Goal: Task Accomplishment & Management: Manage account settings

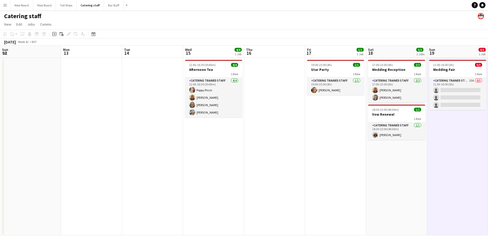
scroll to position [0, 132]
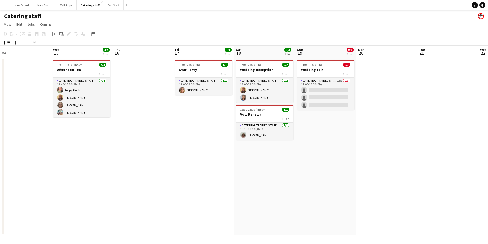
drag, startPoint x: 180, startPoint y: 143, endPoint x: 321, endPoint y: 121, distance: 142.6
click at [269, 137] on app-calendar-viewport "Sun 12 Mon 13 Tue 14 Wed 15 4/4 1 Job Thu 16 Fri 17 1/1 1 Job Sat 18 3/3 2 Jobs…" at bounding box center [244, 140] width 488 height 190
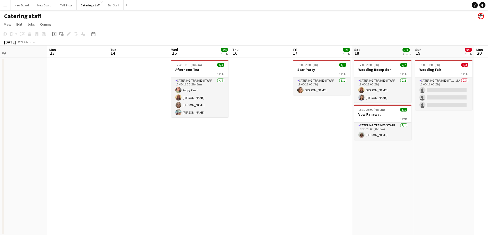
scroll to position [0, 169]
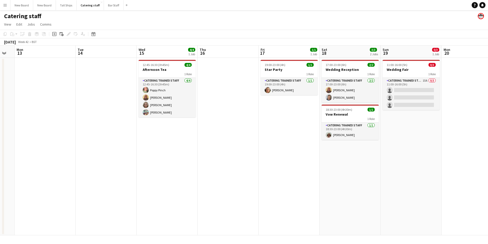
drag, startPoint x: 321, startPoint y: 121, endPoint x: 174, endPoint y: 117, distance: 146.5
click at [174, 117] on app-calendar-viewport "Fri 10 6/6 1 Job Sat 11 11/11 2 Jobs Sun 12 Mon 13 Tue 14 Wed 15 4/4 1 Job Thu …" at bounding box center [244, 140] width 488 height 190
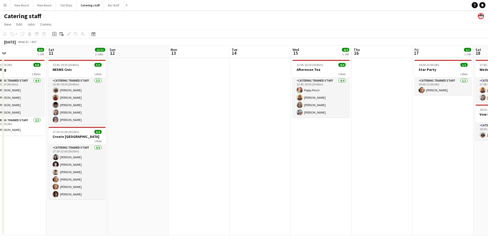
drag, startPoint x: 168, startPoint y: 169, endPoint x: 433, endPoint y: 172, distance: 265.2
click at [443, 176] on app-calendar-viewport "Wed 8 7/7 3 Jobs Thu 9 4/4 1 Job Fri 10 6/6 1 Job Sat 11 11/11 2 Jobs Sun 12 Mo…" at bounding box center [244, 140] width 488 height 190
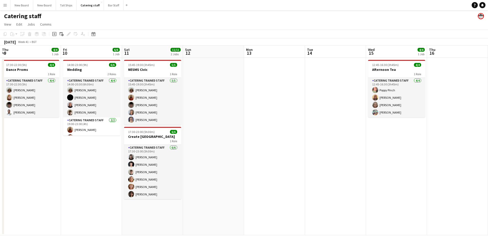
drag, startPoint x: 207, startPoint y: 138, endPoint x: 281, endPoint y: 112, distance: 78.2
click at [283, 112] on app-calendar-viewport "Tue 7 Wed 8 7/7 3 Jobs Thu 9 4/4 1 Job Fri 10 6/6 1 Job Sat 11 11/11 2 Jobs Sun…" at bounding box center [244, 140] width 488 height 190
click at [159, 136] on h3 "Create [GEOGRAPHIC_DATA]" at bounding box center [152, 136] width 57 height 5
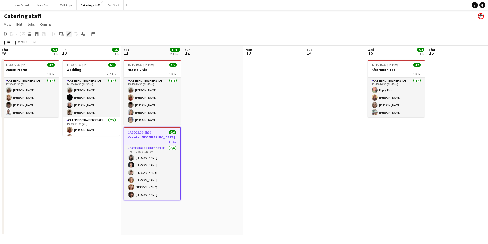
click at [68, 32] on icon "Edit" at bounding box center [69, 34] width 4 height 4
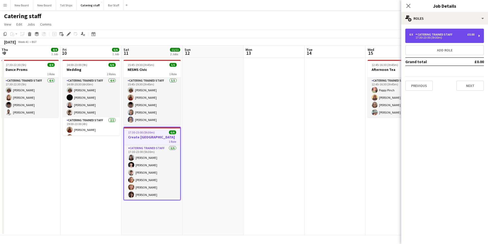
click at [436, 33] on div "Catering trained staff" at bounding box center [435, 35] width 39 height 4
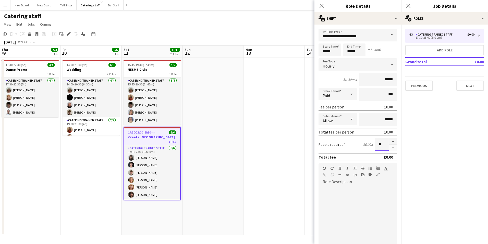
drag, startPoint x: 379, startPoint y: 142, endPoint x: 347, endPoint y: 141, distance: 31.7
click at [347, 143] on div "People required £0.00 x *" at bounding box center [358, 144] width 79 height 13
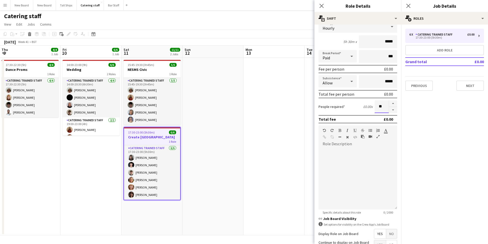
scroll to position [88, 0]
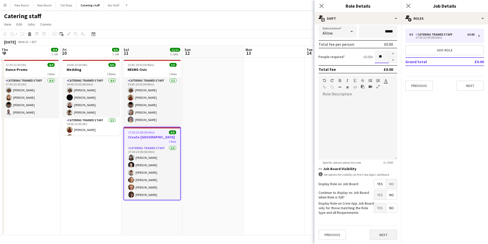
type input "**"
click at [388, 233] on button "Next" at bounding box center [384, 234] width 28 height 10
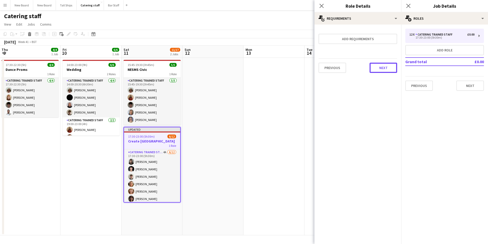
click at [384, 65] on button "Next" at bounding box center [384, 68] width 28 height 10
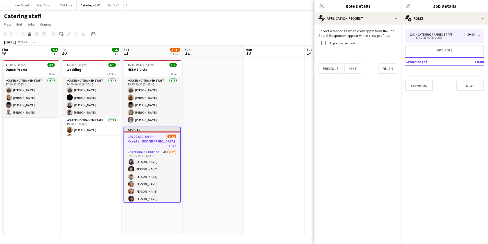
click at [486, 87] on div "12 x Catering trained staff £0.00 17:30-23:00 (5h30m) Add role Grand total £0.0…" at bounding box center [445, 60] width 87 height 62
click at [477, 88] on button "Next" at bounding box center [471, 85] width 28 height 10
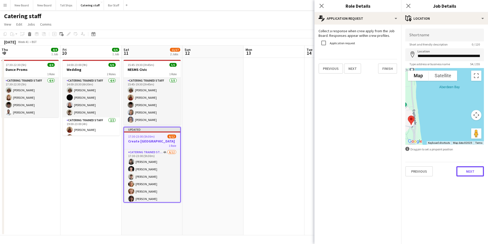
click at [465, 172] on button "Next" at bounding box center [471, 171] width 28 height 10
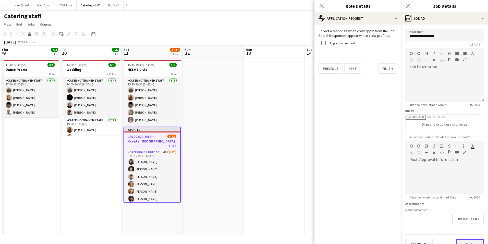
click at [470, 243] on button "Next" at bounding box center [471, 243] width 28 height 10
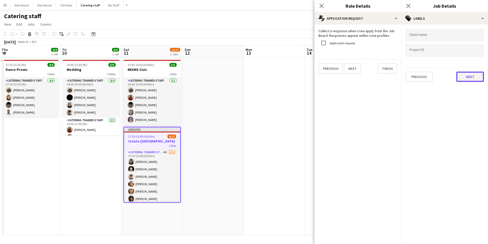
click at [474, 78] on button "Next" at bounding box center [471, 77] width 28 height 10
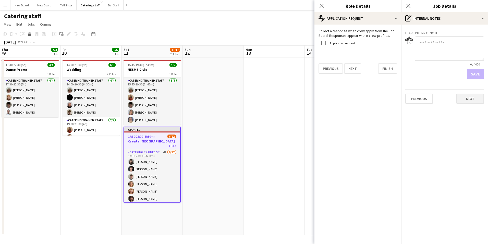
drag, startPoint x: 474, startPoint y: 93, endPoint x: 474, endPoint y: 101, distance: 8.4
click at [474, 98] on div "Previous Next" at bounding box center [445, 96] width 79 height 15
click at [474, 101] on button "Next" at bounding box center [471, 99] width 28 height 10
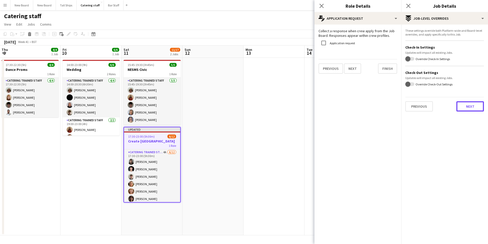
click at [472, 110] on button "Next" at bounding box center [471, 106] width 28 height 10
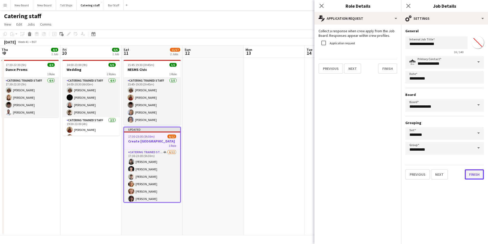
click at [472, 175] on button "Finish" at bounding box center [474, 174] width 19 height 10
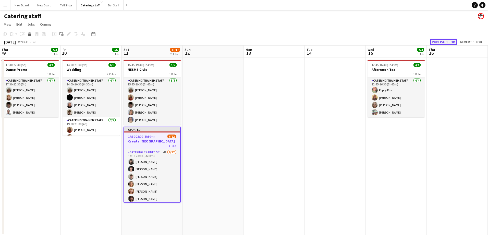
click at [441, 41] on button "Publish 1 job" at bounding box center [443, 42] width 27 height 7
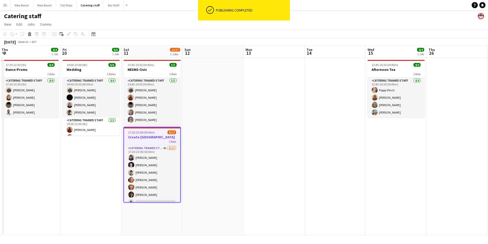
drag, startPoint x: 160, startPoint y: 137, endPoint x: 165, endPoint y: 138, distance: 5.0
click at [160, 137] on h3 "Create [GEOGRAPHIC_DATA]" at bounding box center [152, 137] width 56 height 5
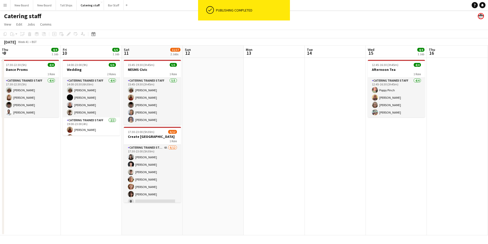
drag, startPoint x: 157, startPoint y: 133, endPoint x: 202, endPoint y: 140, distance: 45.5
click at [157, 133] on div "17:30-23:00 (5h30m) 6/12" at bounding box center [152, 132] width 57 height 4
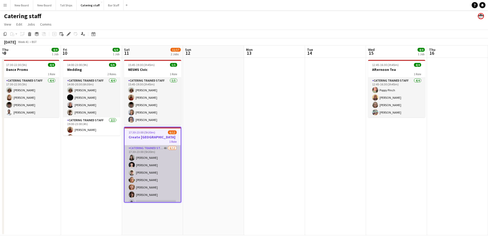
drag, startPoint x: 135, startPoint y: 161, endPoint x: 146, endPoint y: 160, distance: 11.0
click at [136, 160] on app-card-role "Catering trained staff 4A [DATE] 17:30-23:00 (5h30m) [PERSON_NAME] Papatolidou …" at bounding box center [153, 194] width 56 height 99
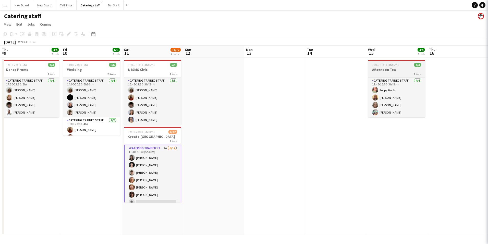
scroll to position [0, 121]
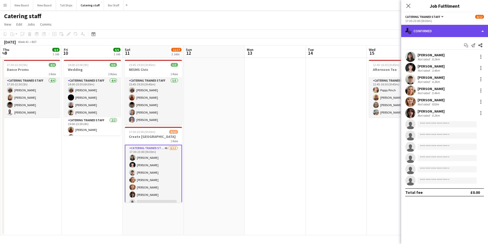
click at [450, 32] on div "single-neutral-actions-check-2 Confirmed" at bounding box center [445, 31] width 87 height 12
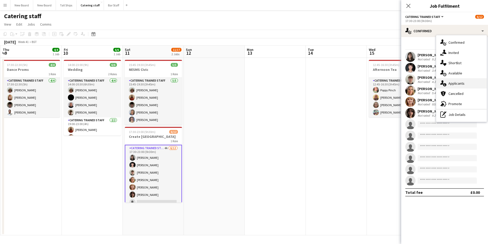
click at [456, 84] on span "Applicants" at bounding box center [457, 83] width 16 height 5
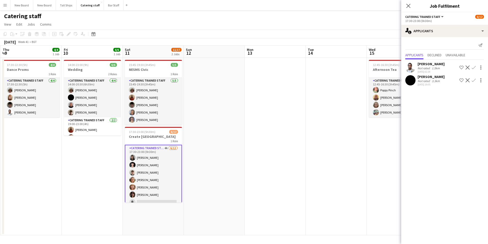
drag, startPoint x: 475, startPoint y: 80, endPoint x: 475, endPoint y: 83, distance: 2.8
click at [475, 80] on app-icon "Confirm" at bounding box center [474, 80] width 4 height 4
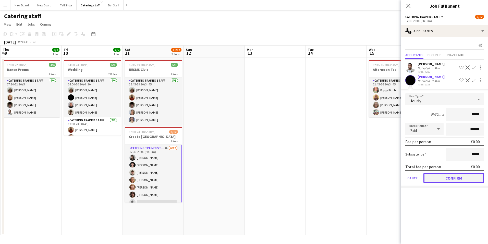
click at [450, 182] on button "Confirm" at bounding box center [454, 178] width 61 height 10
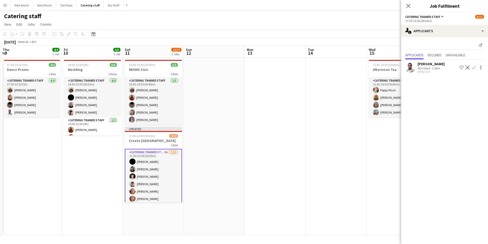
drag, startPoint x: 356, startPoint y: 149, endPoint x: 359, endPoint y: 148, distance: 3.2
click at [356, 147] on app-date-cell at bounding box center [336, 146] width 61 height 177
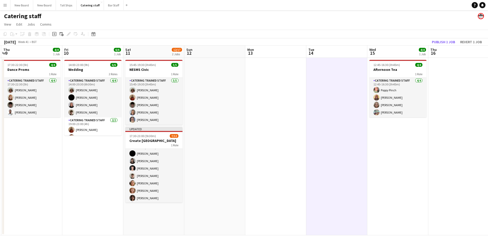
scroll to position [0, 0]
click at [451, 40] on button "Publish 1 job" at bounding box center [443, 42] width 27 height 7
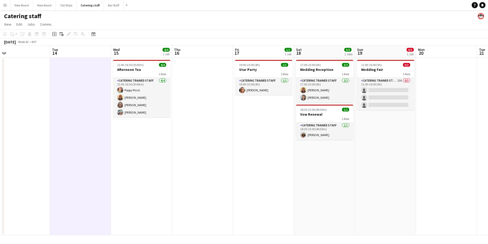
drag, startPoint x: 383, startPoint y: 145, endPoint x: 133, endPoint y: 172, distance: 251.8
click at [130, 171] on app-calendar-viewport "Fri 10 6/6 1 Job Sat 11 12/17 2 Jobs Sun 12 Mon 13 Tue 14 Wed 15 4/4 1 Job Thu …" at bounding box center [244, 140] width 488 height 190
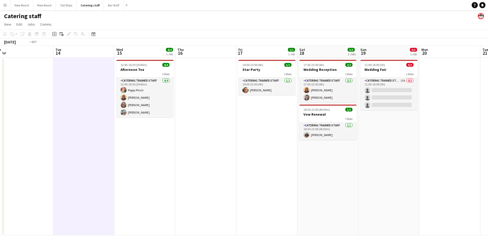
scroll to position [0, 153]
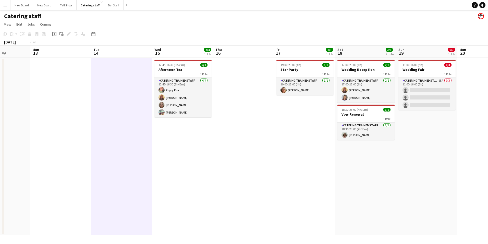
drag, startPoint x: 319, startPoint y: 191, endPoint x: 488, endPoint y: 190, distance: 169.6
click at [488, 190] on html "Menu Boards Boards Boards All jobs Status Workforce Workforce My Workforce Recr…" at bounding box center [244, 122] width 488 height 244
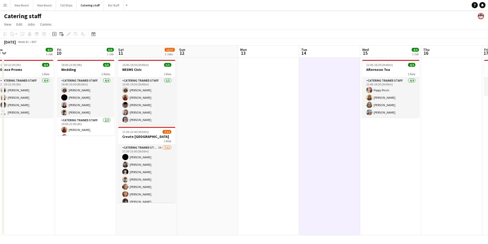
drag, startPoint x: 311, startPoint y: 165, endPoint x: 447, endPoint y: 145, distance: 137.2
click at [459, 145] on app-calendar-viewport "Tue 7 Wed 8 7/7 3 Jobs Thu 9 4/4 1 Job Fri 10 6/6 1 Job Sat 11 12/17 2 Jobs Sun…" at bounding box center [244, 140] width 488 height 190
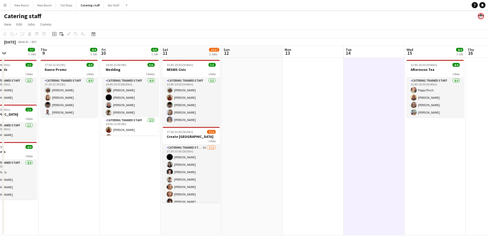
drag, startPoint x: 298, startPoint y: 162, endPoint x: 343, endPoint y: 156, distance: 45.3
click at [343, 156] on app-calendar-viewport "Mon 6 4/4 1 Job Tue 7 Wed 8 7/7 3 Jobs Thu 9 4/4 1 Job Fri 10 6/6 1 Job Sat 11 …" at bounding box center [244, 140] width 488 height 190
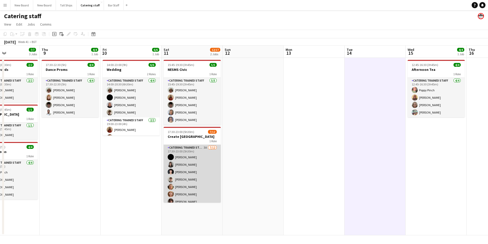
click at [194, 158] on app-card-role "Catering trained staff 3A [DATE] 17:30-23:00 (5h30m) [PERSON_NAME] [PERSON_NAME…" at bounding box center [192, 194] width 57 height 99
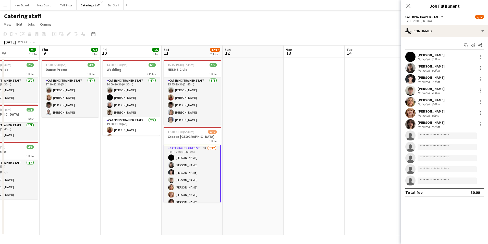
click at [459, 37] on div "Start chat Send notification Share [PERSON_NAME] Not rated 3.3km [PERSON_NAME][…" at bounding box center [445, 118] width 87 height 163
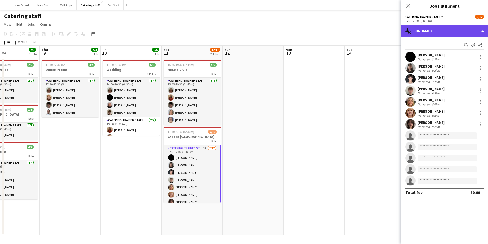
click at [462, 32] on div "single-neutral-actions-check-2 Confirmed" at bounding box center [445, 31] width 87 height 12
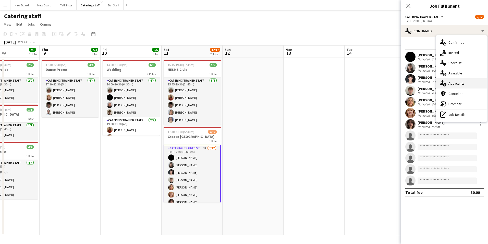
click at [463, 84] on span "Applicants" at bounding box center [457, 83] width 16 height 5
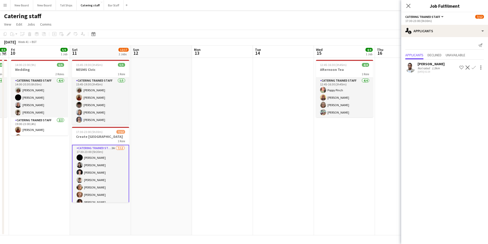
scroll to position [0, 176]
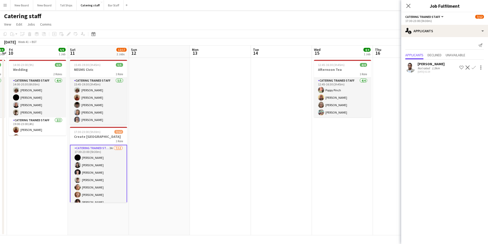
drag, startPoint x: 349, startPoint y: 150, endPoint x: 259, endPoint y: 152, distance: 90.2
click at [255, 155] on app-calendar-viewport "Tue 7 Wed 8 7/7 3 Jobs Thu 9 4/4 1 Job Fri 10 6/6 1 Job Sat 11 12/17 2 Jobs Sun…" at bounding box center [244, 140] width 488 height 190
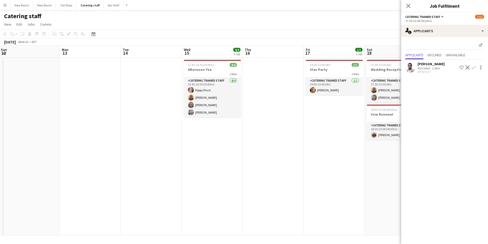
drag, startPoint x: 370, startPoint y: 160, endPoint x: 248, endPoint y: 167, distance: 122.3
click at [244, 168] on app-calendar-viewport "Thu 9 4/4 1 Job Fri 10 6/6 1 Job Sat 11 12/17 2 Jobs Sun 12 Mon 13 Tue 14 Wed 1…" at bounding box center [244, 140] width 488 height 190
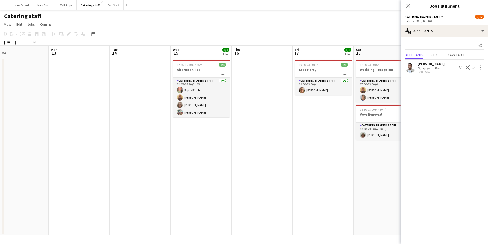
drag, startPoint x: 334, startPoint y: 192, endPoint x: 138, endPoint y: 186, distance: 196.0
click at [134, 187] on app-calendar-viewport "Thu 9 4/4 1 Job Fri 10 6/6 1 Job Sat 11 12/17 2 Jobs Sun 12 Mon 13 Tue 14 Wed 1…" at bounding box center [244, 140] width 488 height 190
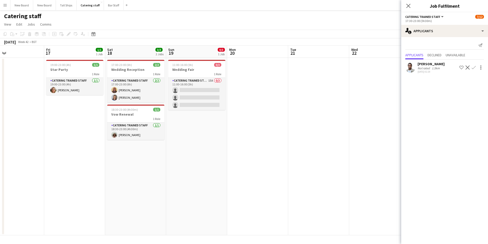
drag, startPoint x: 129, startPoint y: 172, endPoint x: 97, endPoint y: 164, distance: 33.3
click at [97, 164] on app-calendar-viewport "Mon 13 Tue 14 Wed 15 4/4 1 Job Thu 16 Fri 17 1/1 1 Job Sat 18 3/3 2 Jobs Sun 19…" at bounding box center [244, 140] width 488 height 190
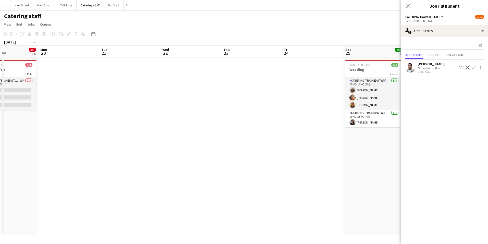
click at [162, 173] on app-calendar-viewport "Thu 16 Fri 17 1/1 1 Job Sat 18 3/3 2 Jobs Sun 19 0/3 1 Job Mon 20 Tue 21 Wed 22…" at bounding box center [244, 140] width 488 height 190
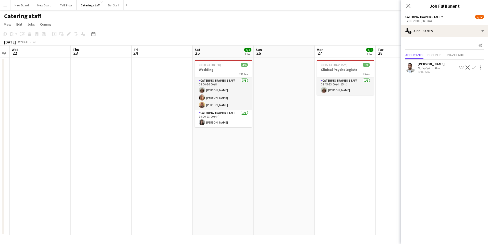
click at [86, 178] on app-calendar-viewport "Sun 19 0/3 1 Job Mon 20 Tue 21 Wed 22 Thu 23 Fri 24 Sat 25 4/4 1 Job Sun 26 Mon…" at bounding box center [244, 140] width 488 height 190
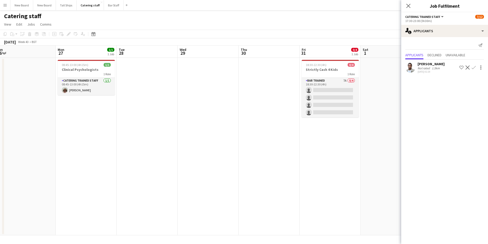
drag, startPoint x: 263, startPoint y: 186, endPoint x: 247, endPoint y: 186, distance: 16.1
click at [247, 186] on app-calendar-viewport "Thu 23 Fri 24 Sat 25 4/4 1 Job Sun 26 Mon 27 1/1 1 Job Tue 28 Wed 29 Thu 30 Fri…" at bounding box center [244, 140] width 488 height 190
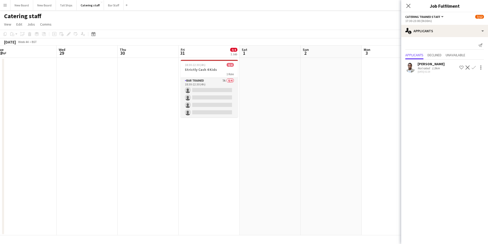
scroll to position [0, 199]
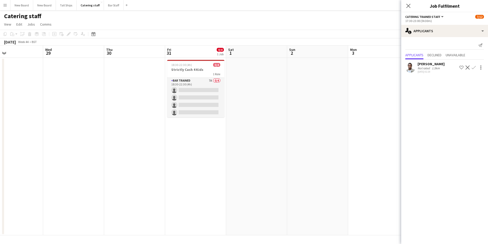
drag, startPoint x: 305, startPoint y: 162, endPoint x: 248, endPoint y: 142, distance: 60.1
click at [172, 173] on app-calendar-viewport "Sat 25 4/4 1 Job Sun 26 Mon 27 1/1 1 Job Tue 28 Wed 29 Thu 30 Fri 31 0/4 1 Job …" at bounding box center [244, 140] width 488 height 190
click at [188, 68] on h3 "Strictly Cash 4 Kids" at bounding box center [197, 69] width 57 height 5
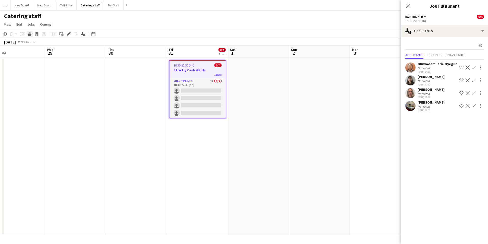
click at [31, 34] on icon "Delete" at bounding box center [30, 34] width 4 height 4
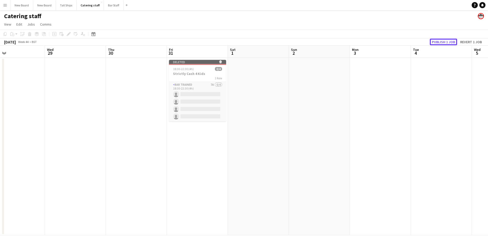
click at [440, 40] on button "Publish 1 job" at bounding box center [443, 42] width 27 height 7
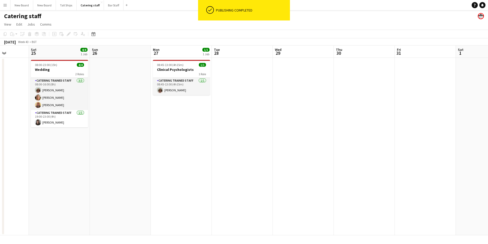
scroll to position [0, 121]
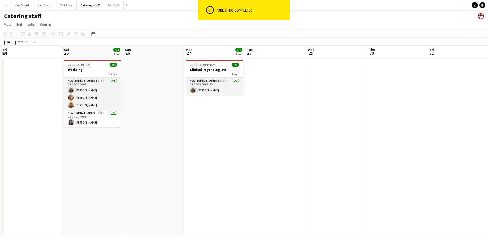
drag, startPoint x: 180, startPoint y: 157, endPoint x: 438, endPoint y: 142, distance: 258.5
click at [438, 142] on app-calendar-viewport "Wed 22 Thu 23 Fri 24 Sat 25 4/4 1 Job Sun 26 Mon 27 1/1 1 Job Tue 28 Wed 29 Thu…" at bounding box center [244, 140] width 488 height 190
click at [438, 142] on app-date-cell at bounding box center [458, 146] width 61 height 177
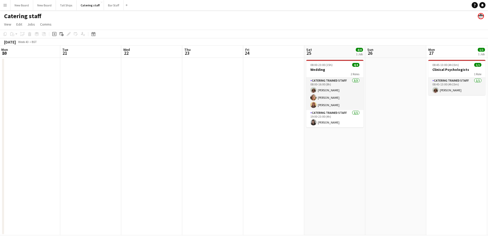
drag, startPoint x: 92, startPoint y: 155, endPoint x: 328, endPoint y: 139, distance: 236.8
click at [328, 139] on app-calendar-viewport "Sat 18 3/3 2 Jobs Sun 19 0/3 1 Job Mon 20 Tue 21 Wed 22 Thu 23 Fri 24 Sat 25 4/…" at bounding box center [244, 140] width 488 height 190
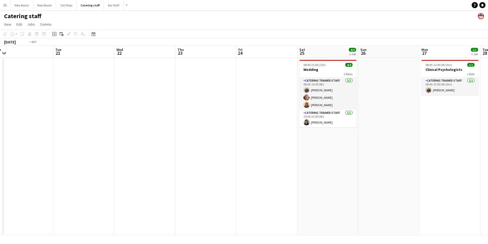
scroll to position [0, 103]
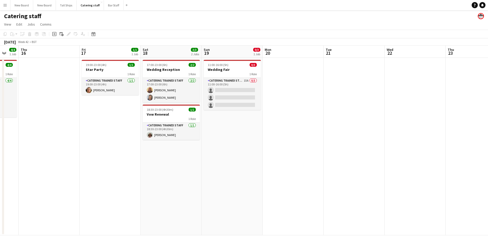
drag, startPoint x: 83, startPoint y: 150, endPoint x: 342, endPoint y: 157, distance: 259.2
click at [342, 157] on app-calendar-viewport "Tue 14 Wed 15 4/4 1 Job Thu 16 Fri 17 1/1 1 Job Sat 18 3/3 2 Jobs Sun 19 0/3 1 …" at bounding box center [244, 140] width 488 height 190
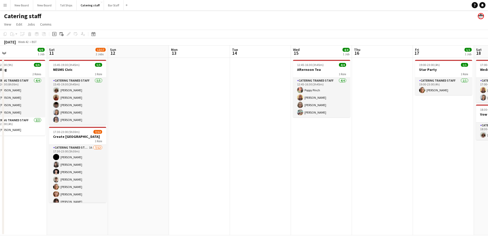
drag, startPoint x: 82, startPoint y: 164, endPoint x: 414, endPoint y: 203, distance: 334.7
click at [414, 203] on app-calendar-viewport "Wed 8 7/7 3 Jobs Thu 9 4/4 1 Job Fri 10 6/6 1 Job Sat 11 12/17 2 Jobs Sun 12 Mo…" at bounding box center [244, 140] width 488 height 190
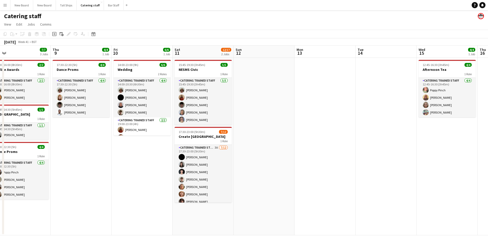
drag, startPoint x: 190, startPoint y: 176, endPoint x: 316, endPoint y: 171, distance: 125.5
click at [316, 171] on app-calendar-viewport "Mon 6 4/4 1 Job Tue 7 Wed 8 7/7 3 Jobs Thu 9 4/4 1 Job Fri 10 6/6 1 Job Sat 11 …" at bounding box center [244, 140] width 488 height 190
click at [148, 69] on h3 "Wedding" at bounding box center [141, 69] width 57 height 5
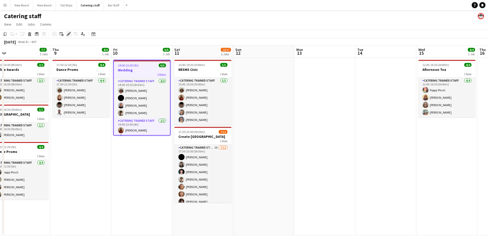
click at [69, 34] on icon at bounding box center [68, 34] width 3 height 3
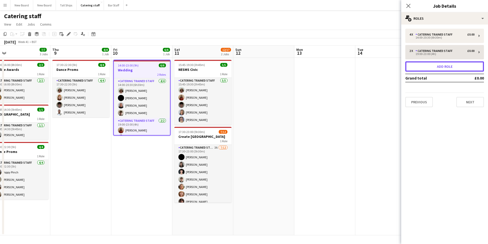
click at [428, 67] on button "Add role" at bounding box center [445, 66] width 79 height 10
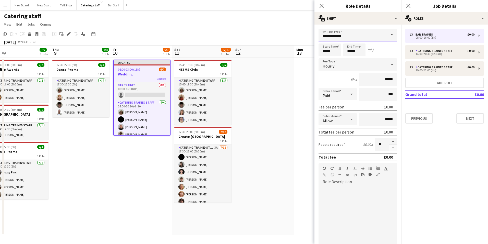
drag, startPoint x: 342, startPoint y: 33, endPoint x: 345, endPoint y: 38, distance: 5.4
click at [343, 33] on input "**********" at bounding box center [358, 35] width 79 height 13
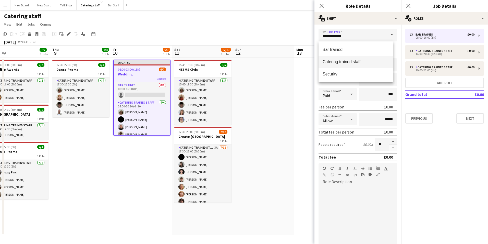
click at [348, 60] on span "Catering trained staff" at bounding box center [356, 61] width 67 height 5
type input "**********"
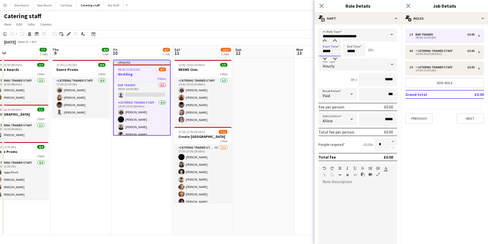
drag, startPoint x: 336, startPoint y: 52, endPoint x: 293, endPoint y: 52, distance: 43.2
click at [293, 52] on body "Menu Boards Boards Boards All jobs Status Workforce Workforce My Workforce Recr…" at bounding box center [244, 122] width 488 height 244
type input "*****"
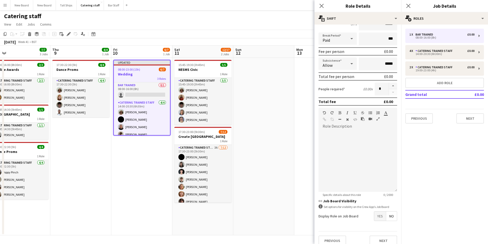
scroll to position [54, 0]
type input "*****"
click at [378, 219] on span "Yes" at bounding box center [381, 217] width 12 height 9
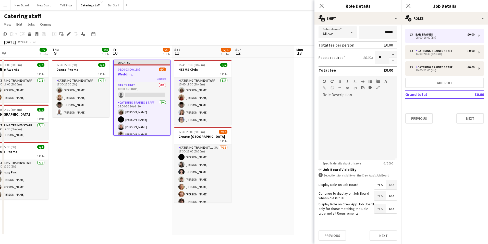
scroll to position [85, 0]
click at [383, 236] on button "Next" at bounding box center [384, 237] width 28 height 10
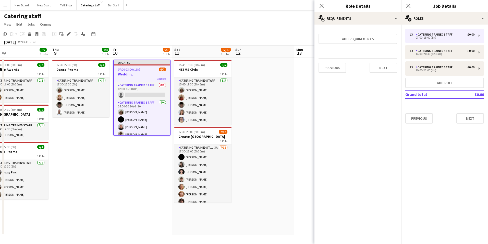
scroll to position [0, 0]
click at [383, 67] on button "Next" at bounding box center [384, 68] width 28 height 10
click at [387, 69] on button "Finish" at bounding box center [387, 68] width 19 height 10
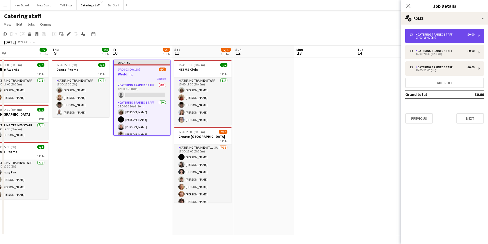
click at [444, 34] on div "Catering trained staff" at bounding box center [435, 35] width 39 height 4
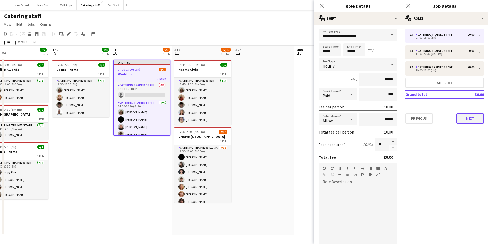
click at [479, 122] on button "Next" at bounding box center [471, 118] width 28 height 10
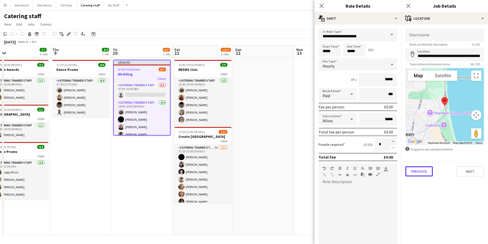
click at [417, 170] on button "Previous" at bounding box center [420, 171] width 28 height 10
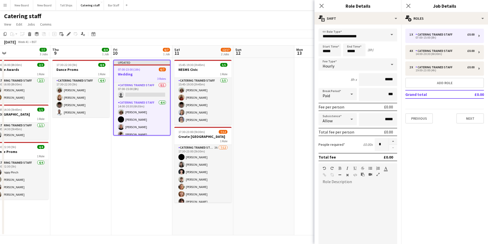
click at [419, 170] on mat-expansion-panel "pencil3 General details 1 x Catering trained staff £0.00 07:00-15:00 (8h) 4 x C…" at bounding box center [445, 134] width 87 height 219
drag, startPoint x: 419, startPoint y: 170, endPoint x: 425, endPoint y: 120, distance: 50.0
click at [425, 120] on button "Previous" at bounding box center [420, 118] width 28 height 10
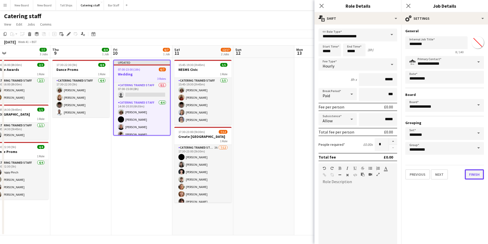
click at [477, 172] on button "Finish" at bounding box center [474, 174] width 19 height 10
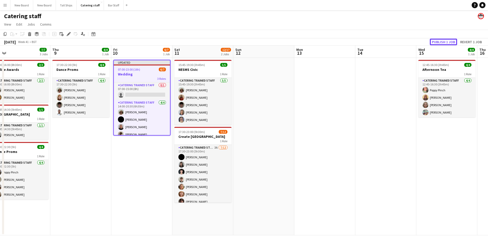
click at [444, 43] on button "Publish 1 job" at bounding box center [443, 42] width 27 height 7
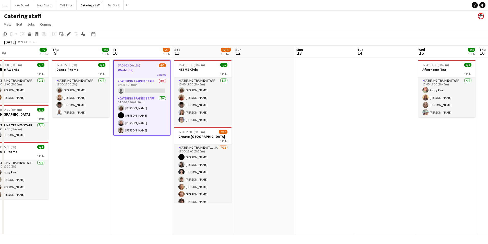
click at [261, 150] on app-date-cell at bounding box center [264, 146] width 61 height 177
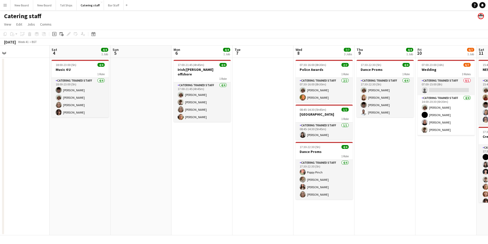
drag, startPoint x: 103, startPoint y: 209, endPoint x: 408, endPoint y: 226, distance: 305.0
click at [408, 226] on app-calendar-viewport "Wed 1 Thu 2 Fri 3 Sat 4 4/4 1 Job Sun 5 Mon 6 4/4 1 Job Tue 7 Wed 8 7/7 3 Jobs …" at bounding box center [244, 140] width 488 height 190
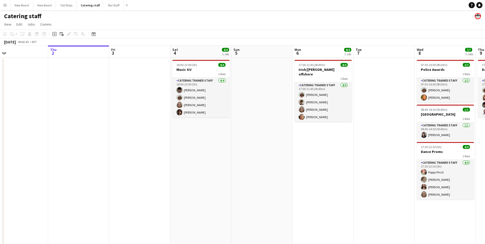
scroll to position [0, 197]
drag, startPoint x: 350, startPoint y: 167, endPoint x: 282, endPoint y: 176, distance: 68.5
click at [282, 176] on app-calendar-viewport "Sun 28 Mon 29 Tue 30 0/1 1 Job Wed 1 Thu 2 Fri 3 Sat 4 4/4 1 Job Sun 5 Mon 6 4/…" at bounding box center [242, 147] width 485 height 205
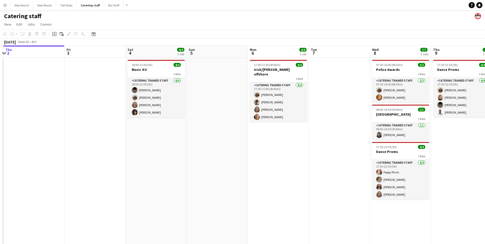
scroll to position [0, 181]
drag, startPoint x: 393, startPoint y: 163, endPoint x: 348, endPoint y: 164, distance: 45.0
click at [348, 164] on app-calendar-viewport "Mon 29 Tue 30 0/1 1 Job Wed 1 Thu 2 Fri 3 Sat 4 4/4 1 Job Sun 5 Mon 6 4/4 1 Job…" at bounding box center [242, 147] width 485 height 205
